Goal: Check status: Check status

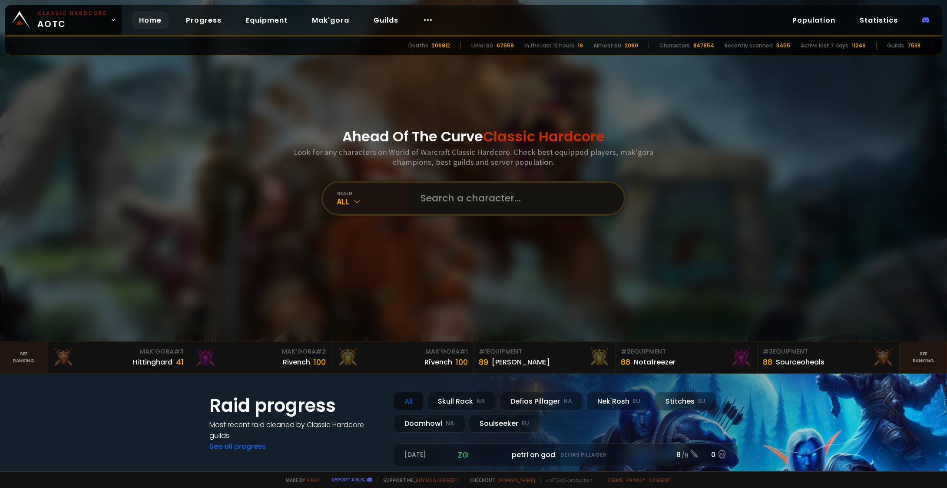
click at [467, 199] on input "text" at bounding box center [514, 198] width 198 height 31
paste input "Gamesucksgg"
type input "Gamesucksgg"
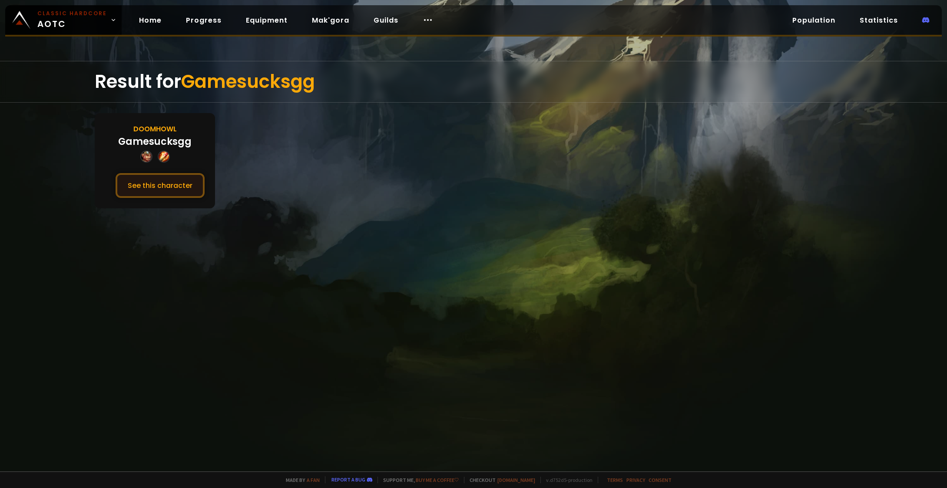
drag, startPoint x: 171, startPoint y: 207, endPoint x: 163, endPoint y: 195, distance: 14.6
click at [170, 207] on div "Doomhowl Gamesucksgg See this character" at bounding box center [155, 160] width 120 height 95
click at [158, 188] on button "See this character" at bounding box center [160, 185] width 89 height 25
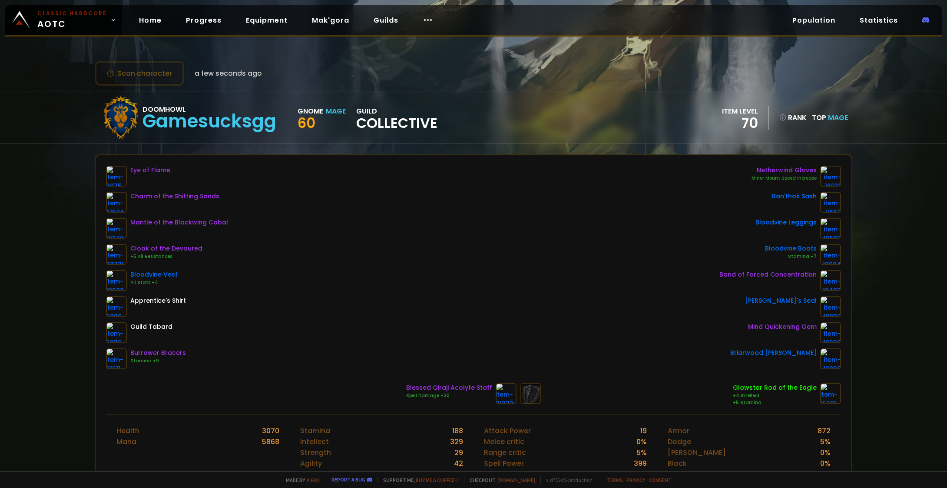
click at [856, 148] on div "Scan character a few seconds ago Doomhowl Gamesucksgg Gnome Mage 60 guild Colle…" at bounding box center [473, 235] width 947 height 471
click at [467, 158] on div "Eye of Flame Charm of the Shifting Sands Mantle of the Blackwing Cabal Cloak of…" at bounding box center [474, 284] width 756 height 259
click at [333, 196] on div "Eye of Flame Charm of the Shifting Sands Mantle of the Blackwing Cabal Cloak of…" at bounding box center [473, 267] width 735 height 203
click at [556, 279] on div "Eye of Flame Charm of the Shifting Sands Mantle of the Blackwing Cabal Cloak of…" at bounding box center [473, 267] width 735 height 203
click at [498, 185] on div "Eye of Flame Charm of the Shifting Sands Mantle of the Blackwing Cabal Cloak of…" at bounding box center [473, 267] width 735 height 203
